Goal: Task Accomplishment & Management: Use online tool/utility

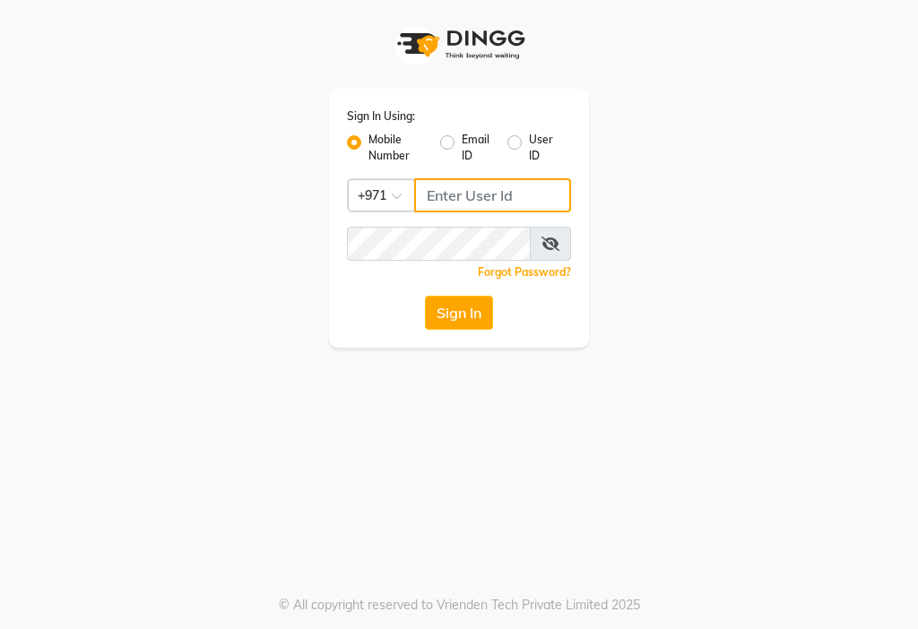
click at [484, 196] on input "Username" at bounding box center [492, 195] width 157 height 34
type input "553035780"
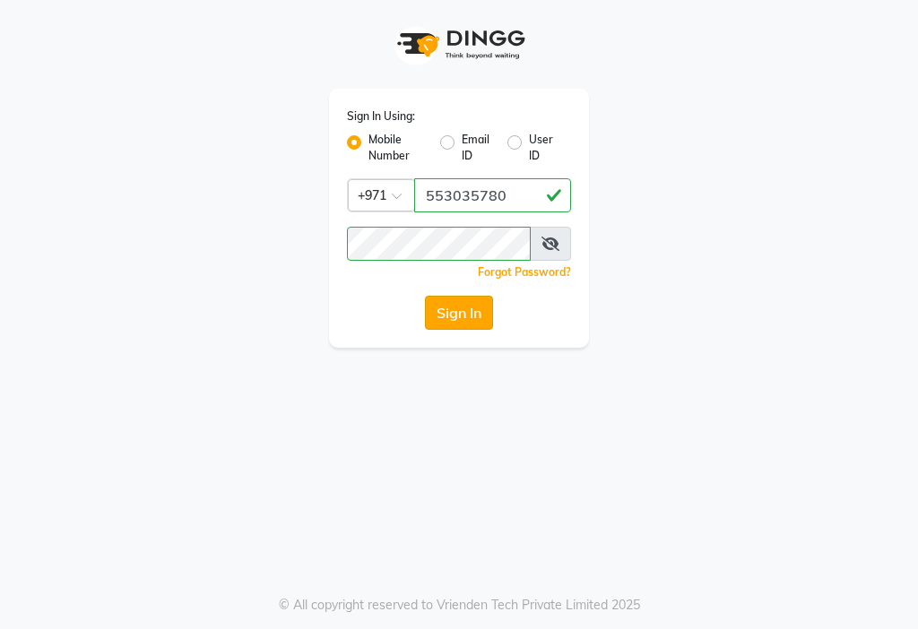
click at [471, 307] on button "Sign In" at bounding box center [459, 313] width 68 height 34
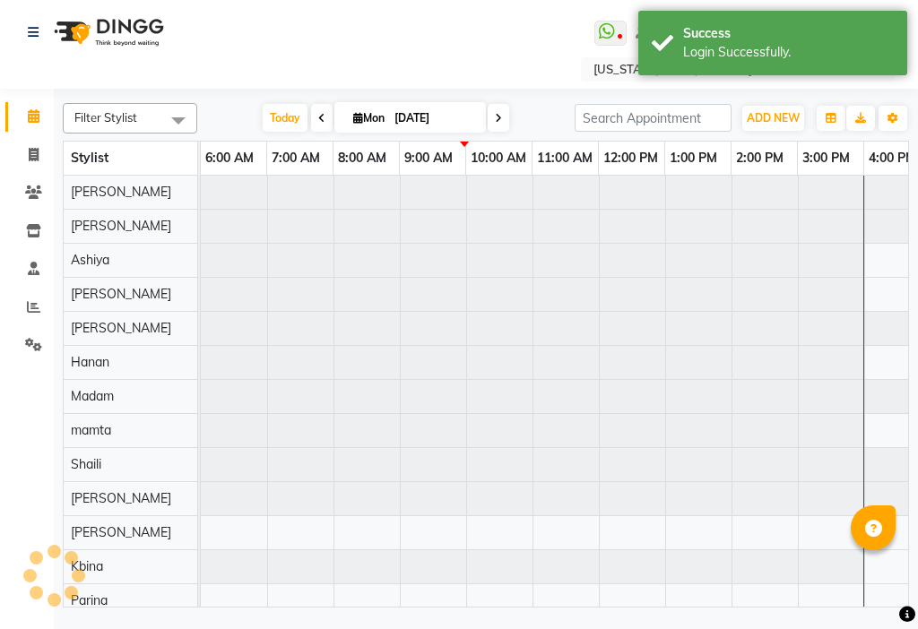
scroll to position [0, 399]
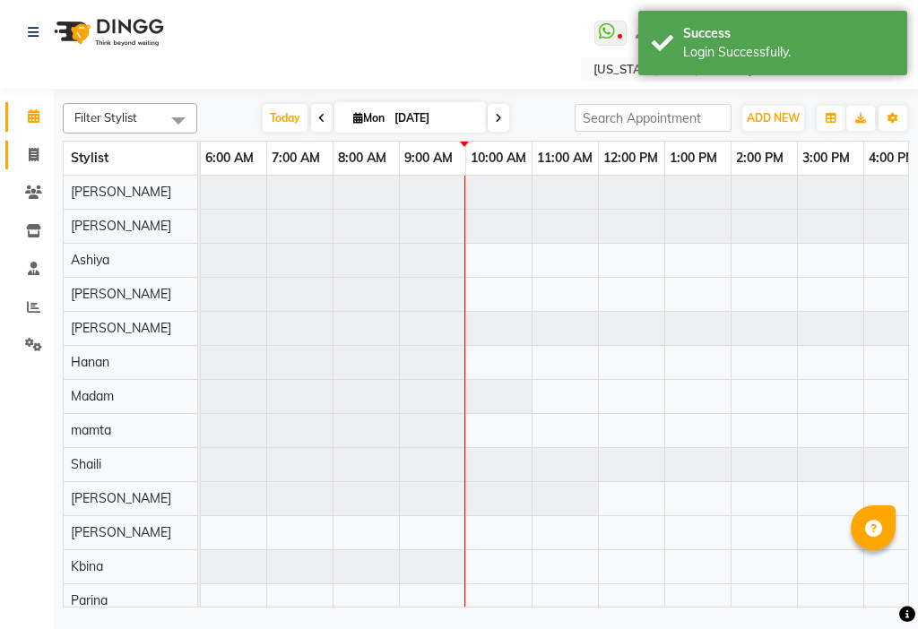
click at [33, 163] on span at bounding box center [33, 155] width 31 height 21
select select "service"
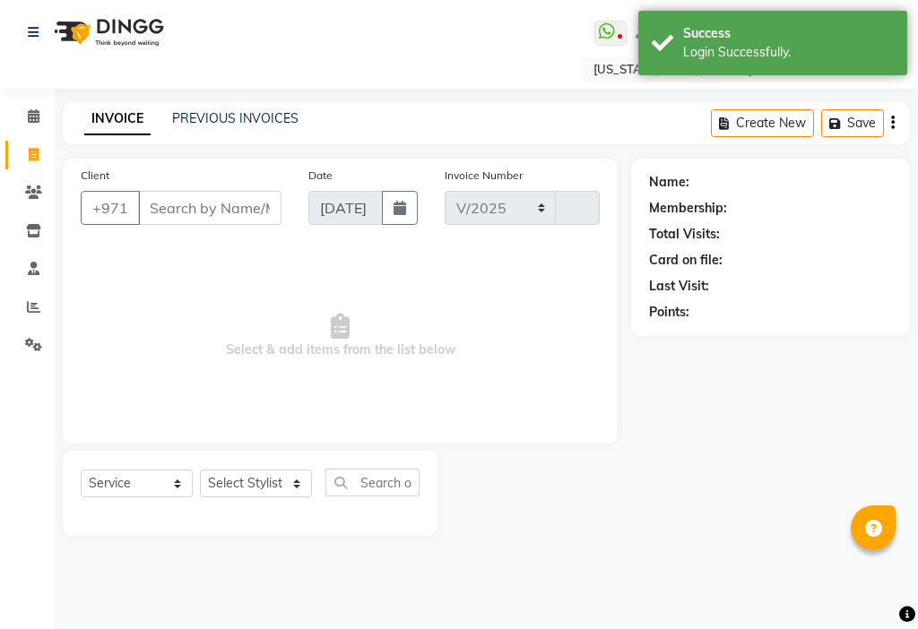
select select "637"
type input "2996"
